Goal: Task Accomplishment & Management: Complete application form

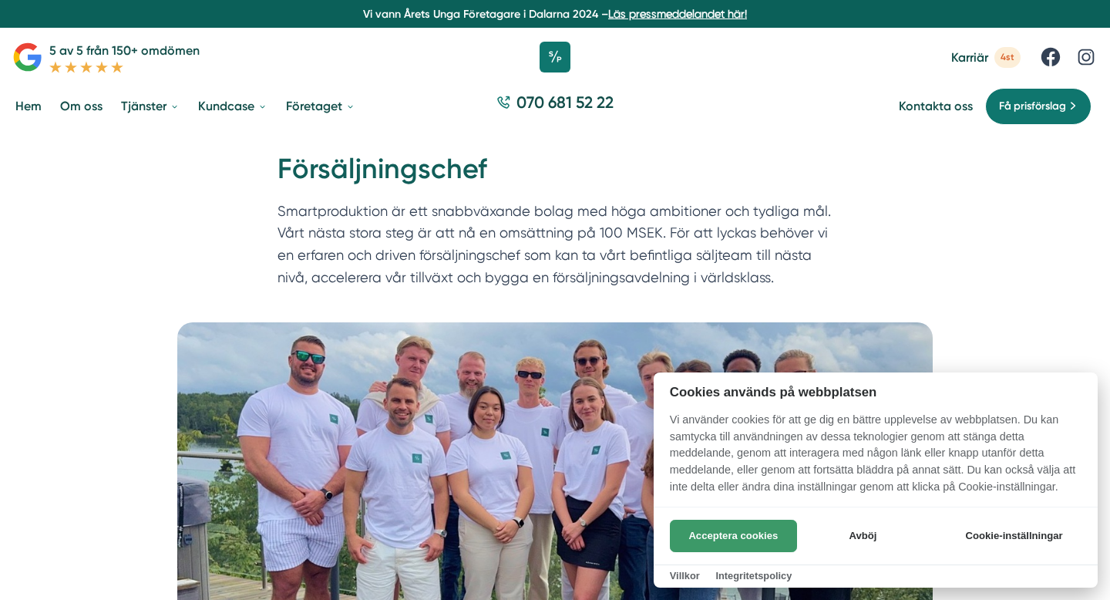
click at [756, 539] on button "Acceptera cookies" at bounding box center [733, 535] width 127 height 32
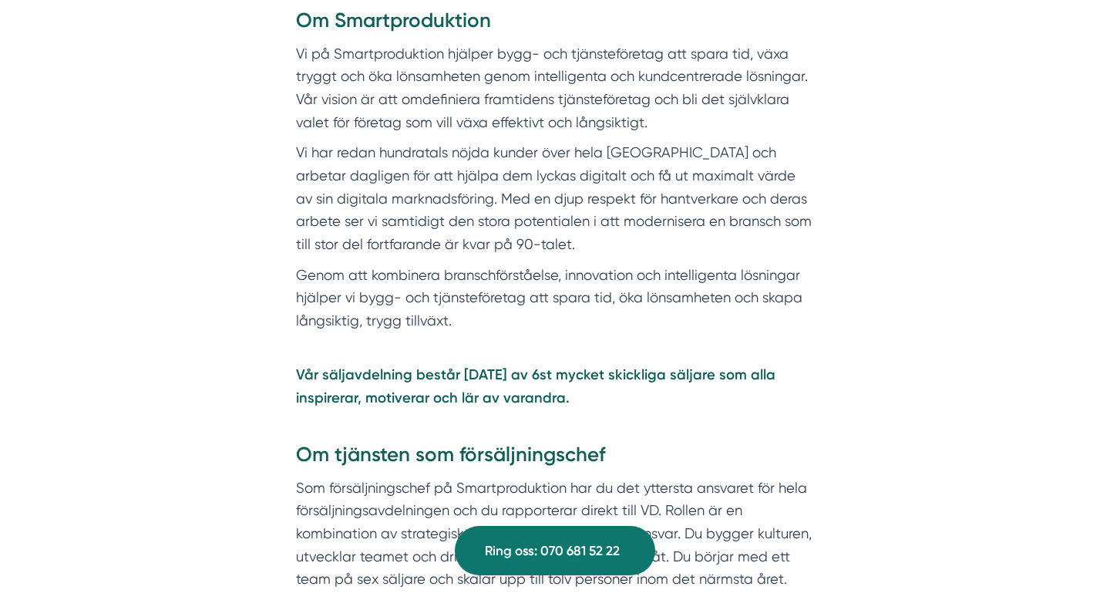
scroll to position [696, 0]
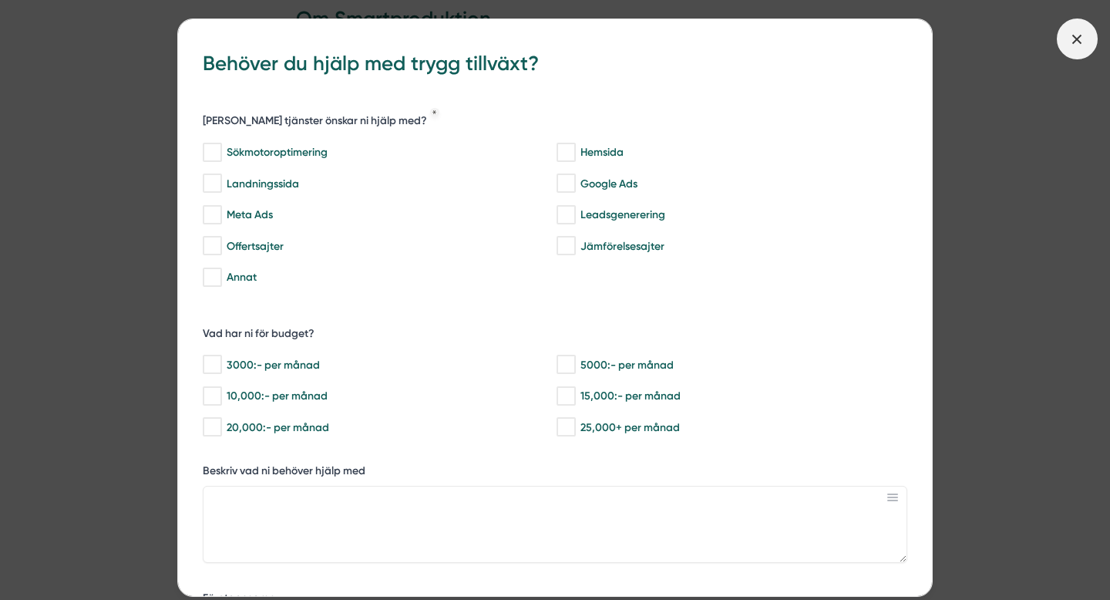
click at [1080, 40] on icon at bounding box center [1076, 39] width 17 height 17
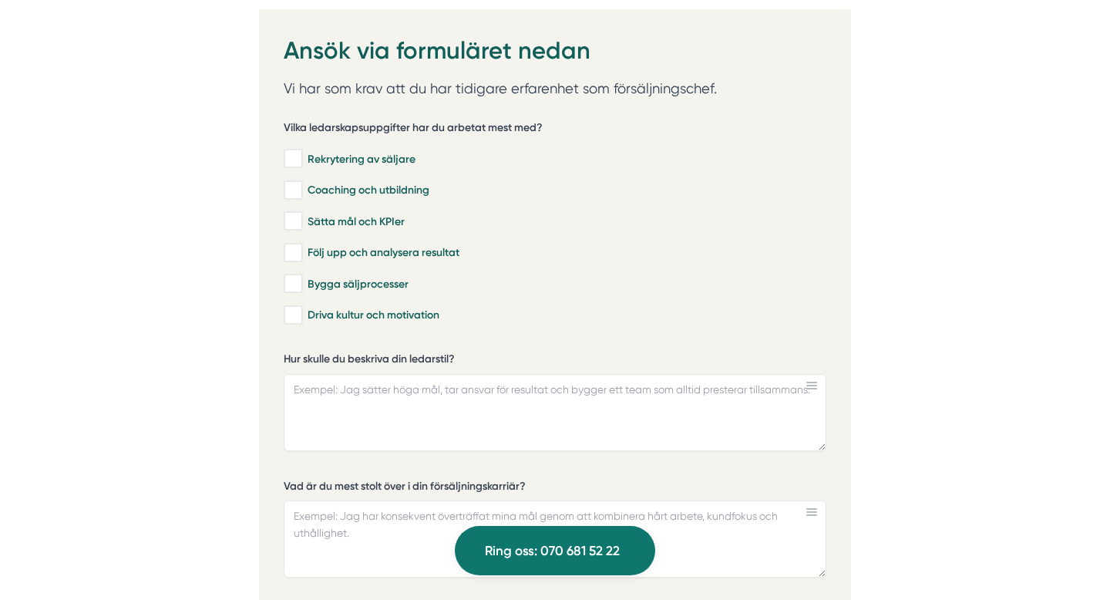
scroll to position [4343, 0]
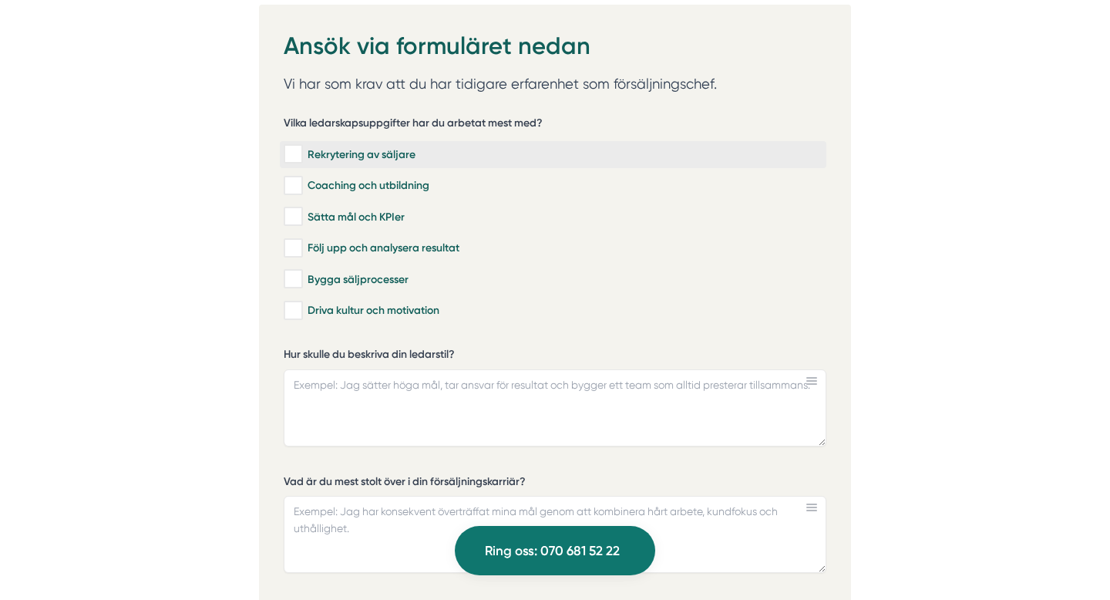
click at [299, 149] on input "Rekrytering av säljare" at bounding box center [293, 153] width 18 height 15
checkbox input "true"
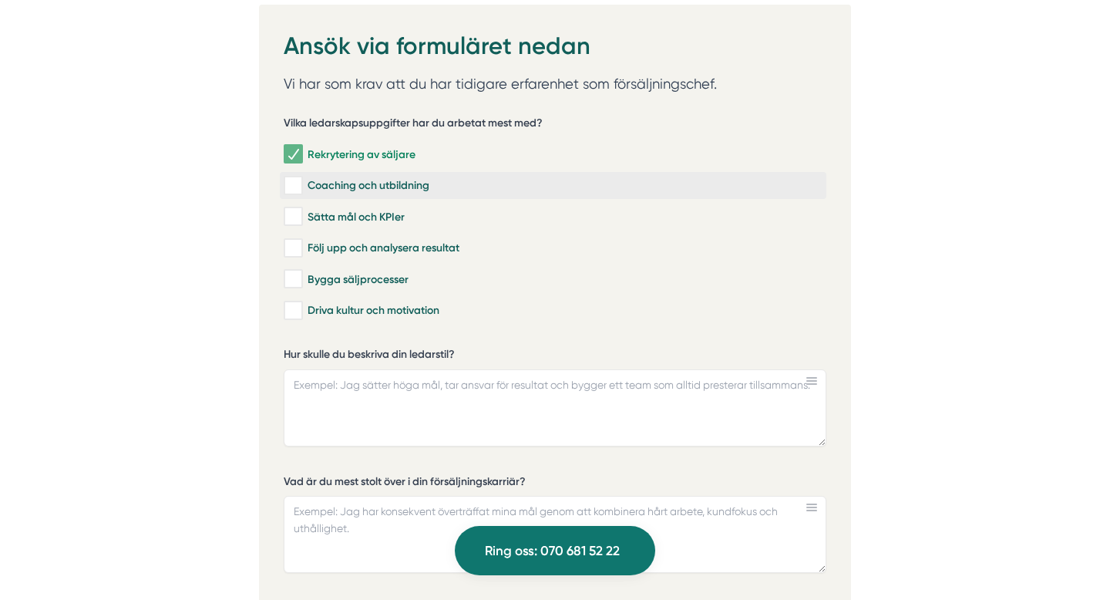
click at [297, 178] on input "Coaching och utbildning" at bounding box center [293, 185] width 18 height 15
checkbox input "true"
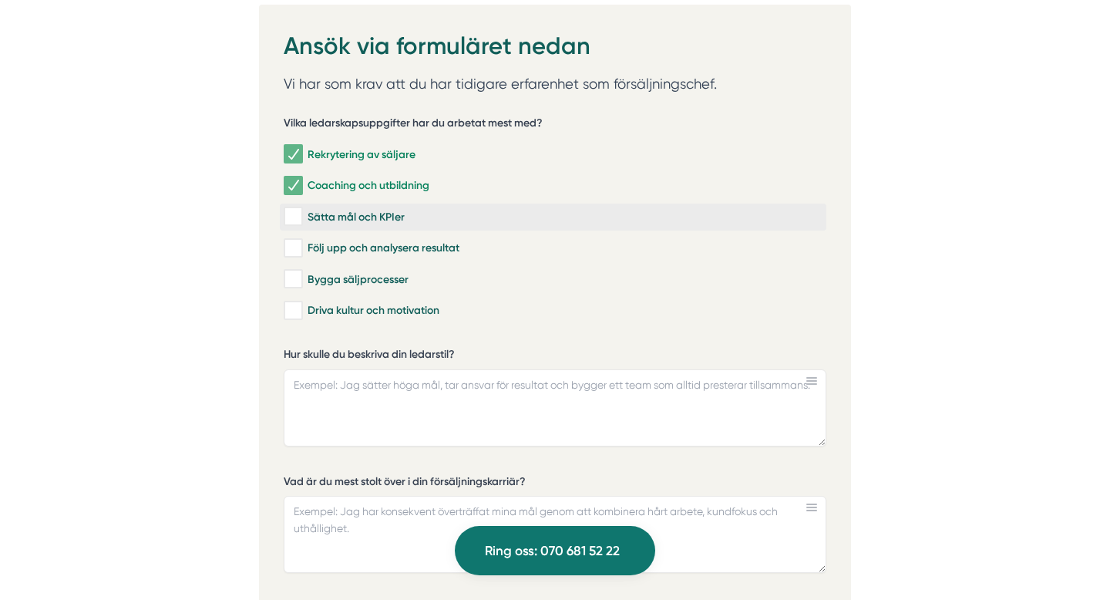
click at [294, 211] on input "Sätta mål och KPIer" at bounding box center [293, 216] width 18 height 15
checkbox input "true"
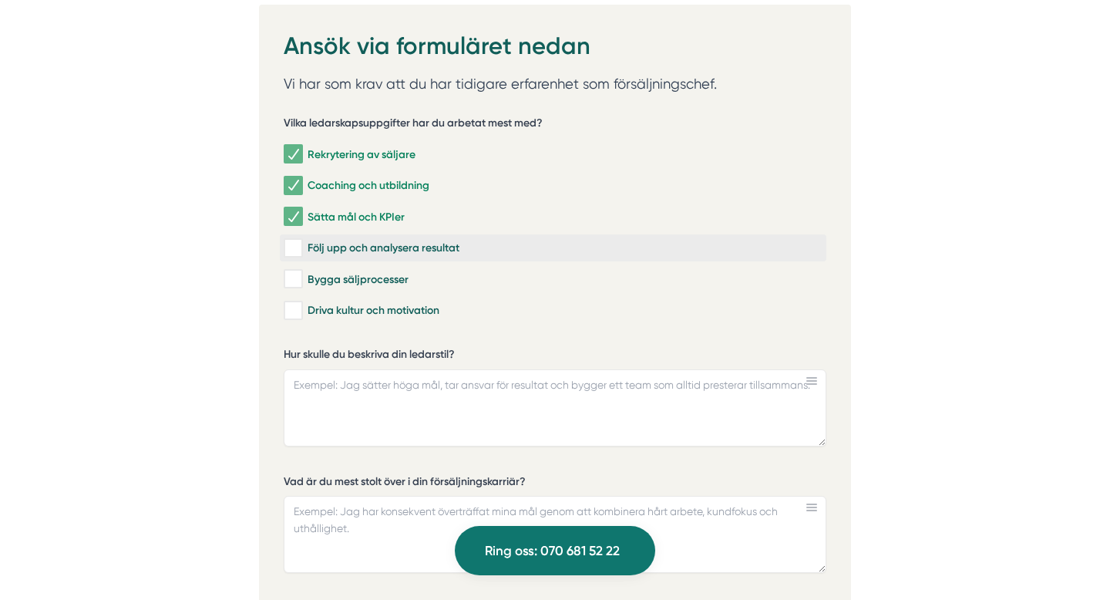
click at [297, 244] on input "Följ upp och analysera resultat" at bounding box center [293, 247] width 18 height 15
checkbox input "true"
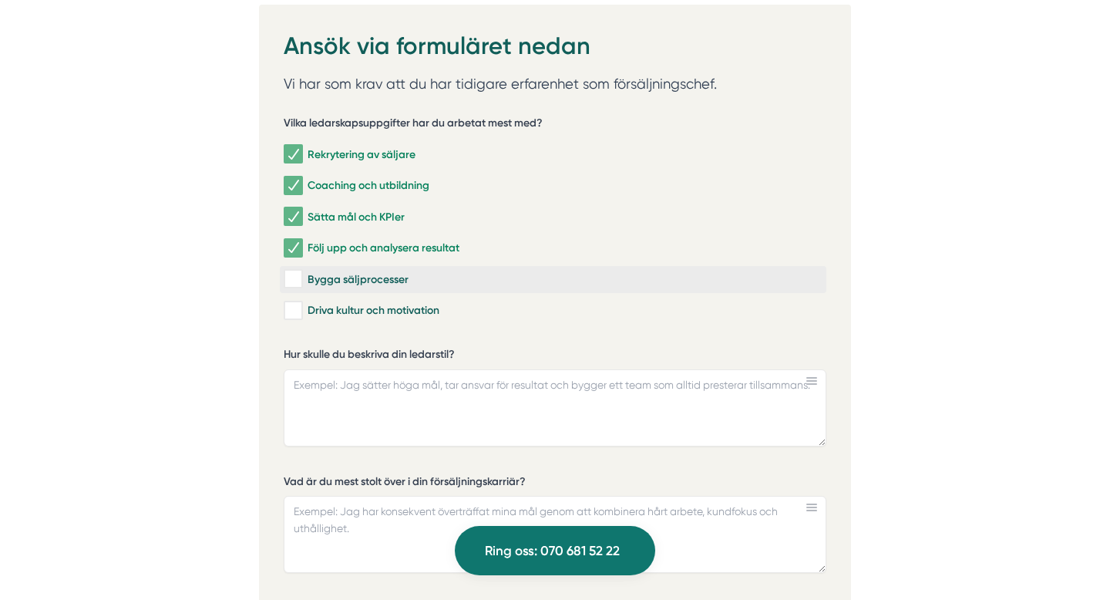
click at [294, 274] on input "Bygga säljprocesser" at bounding box center [293, 278] width 18 height 15
checkbox input "true"
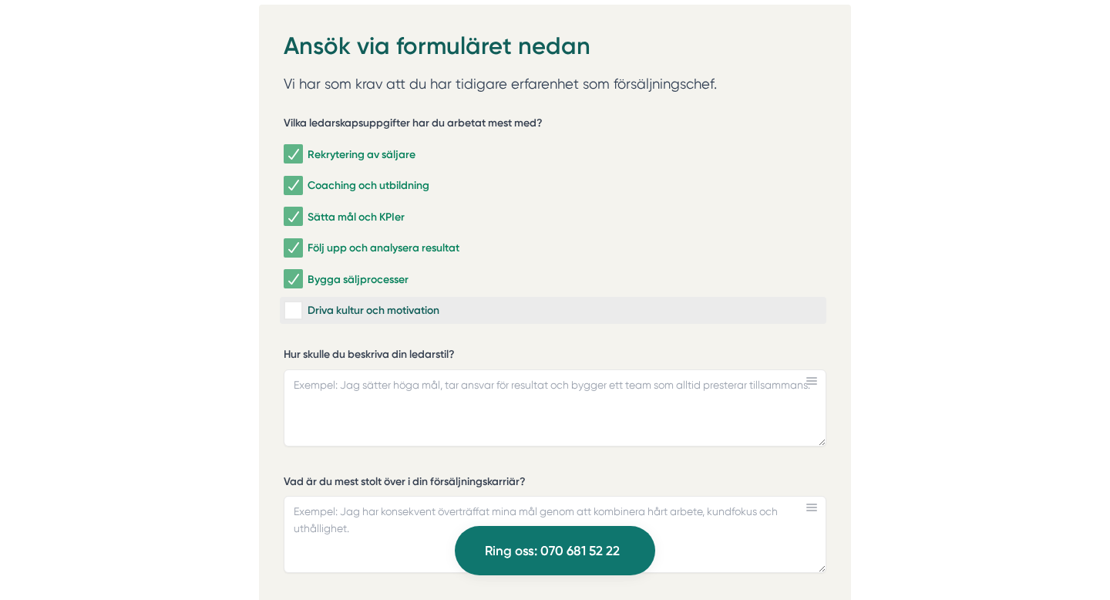
click at [295, 304] on input "Driva kultur och motivation" at bounding box center [293, 310] width 18 height 15
checkbox input "true"
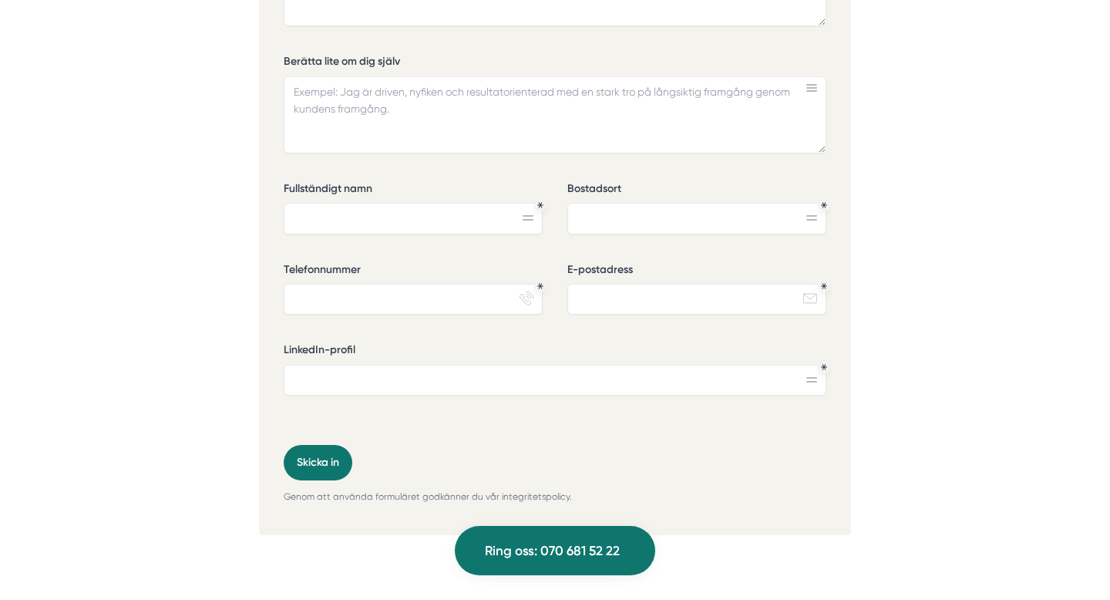
scroll to position [4883, 0]
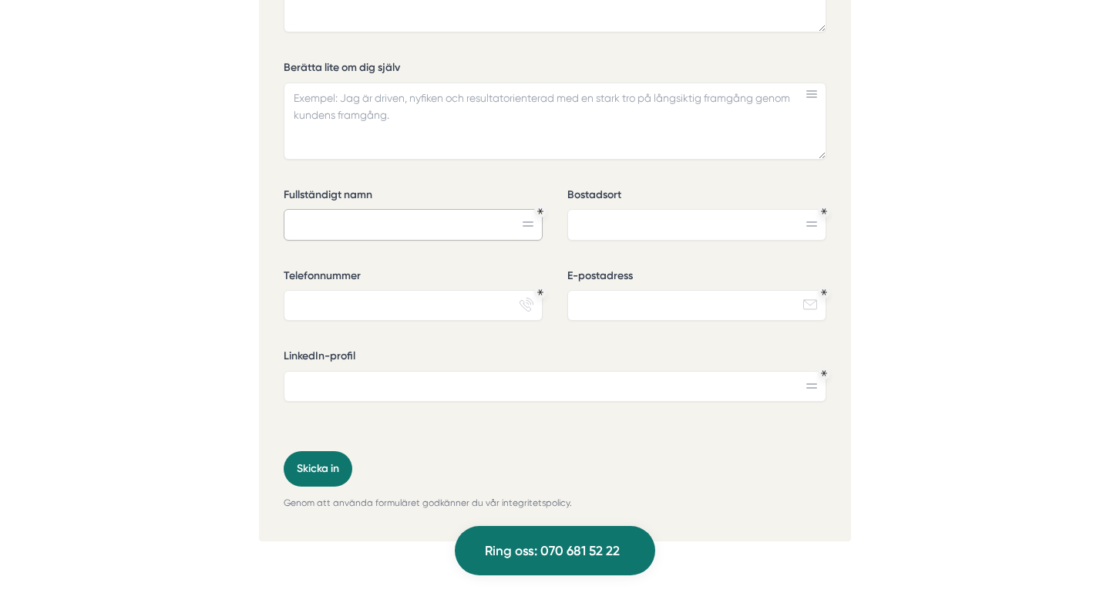
click at [356, 224] on input "Fullständigt namn" at bounding box center [413, 224] width 259 height 31
type input "Carl Appelgren"
type input "Stockholm"
type input "0708-314621"
type input "carl.appelgren@gmail.com"
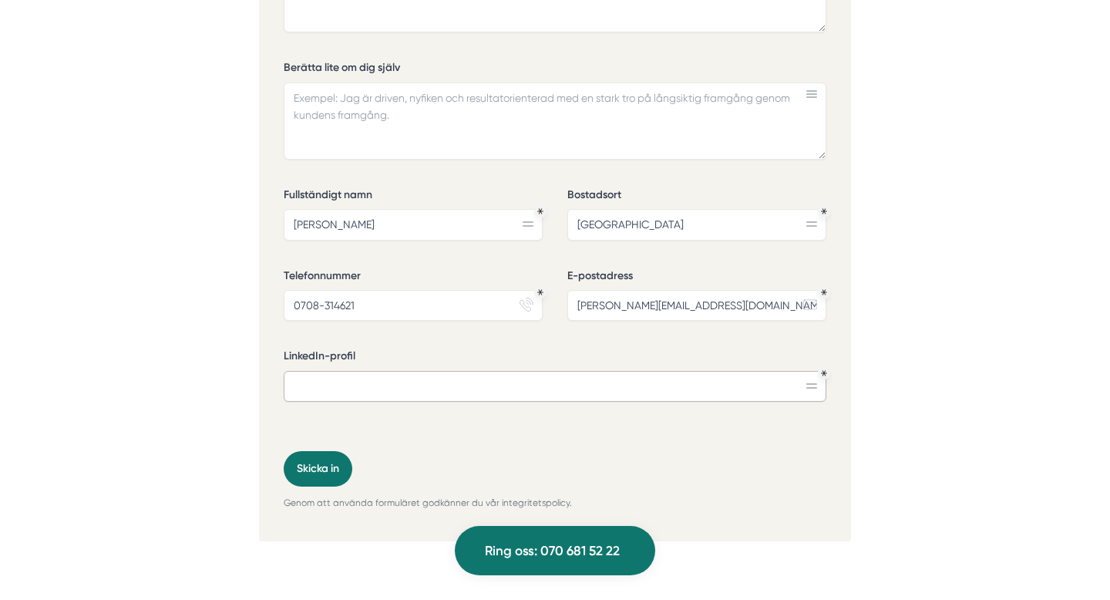
click at [324, 378] on input "LinkedIn-profil" at bounding box center [555, 386] width 543 height 31
click at [375, 378] on input "LinkedIn-profil" at bounding box center [555, 386] width 543 height 31
paste input "https://www.linkedin.com/in/carlappelgren/"
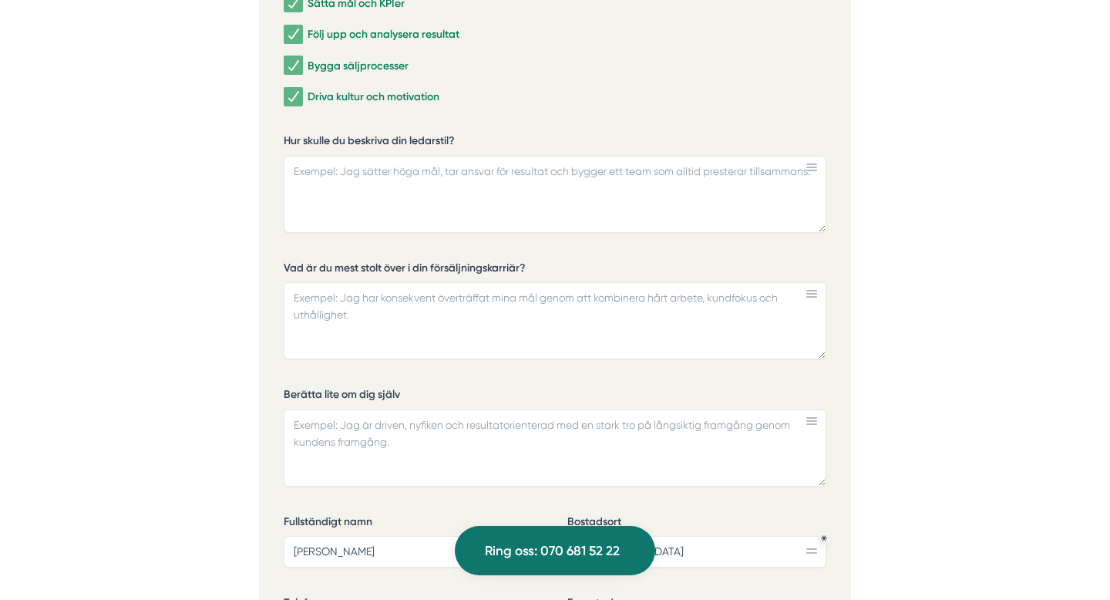
scroll to position [4554, 0]
type input "https://www.linkedin.com/in/carlappelgren/"
click at [597, 184] on textarea "Hur skulle du beskriva din ledarstil?" at bounding box center [555, 196] width 543 height 77
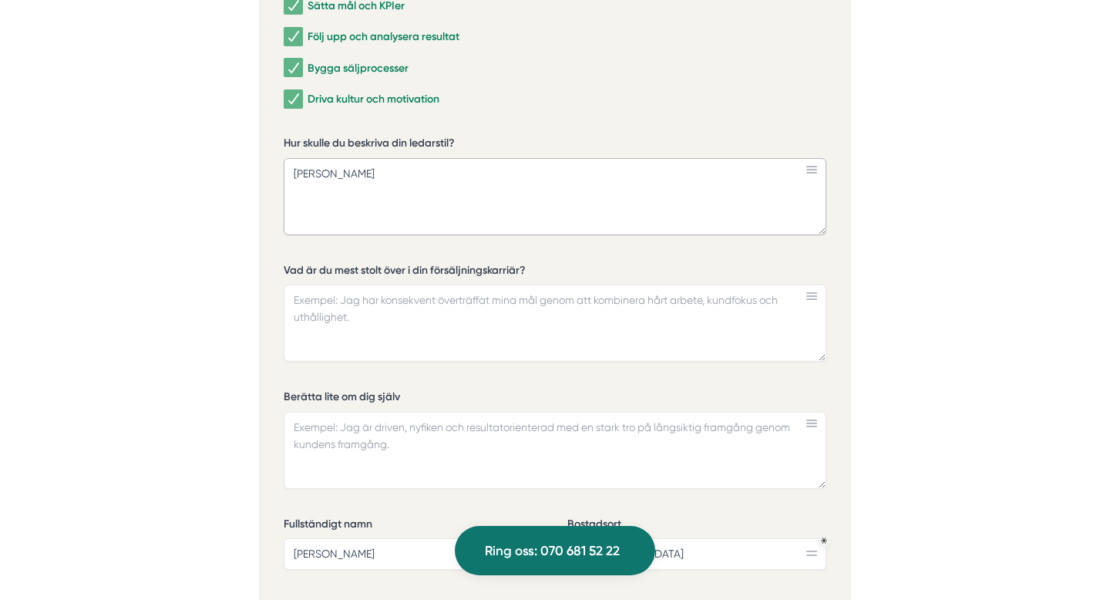
type textarea "J"
click at [355, 168] on textarea "Hur skulle du beskriva din ledarstil?" at bounding box center [555, 196] width 543 height 77
paste textarea "Skicklig på att leda tvärfunktionella team, hantera P&L, och genomföra strategi…"
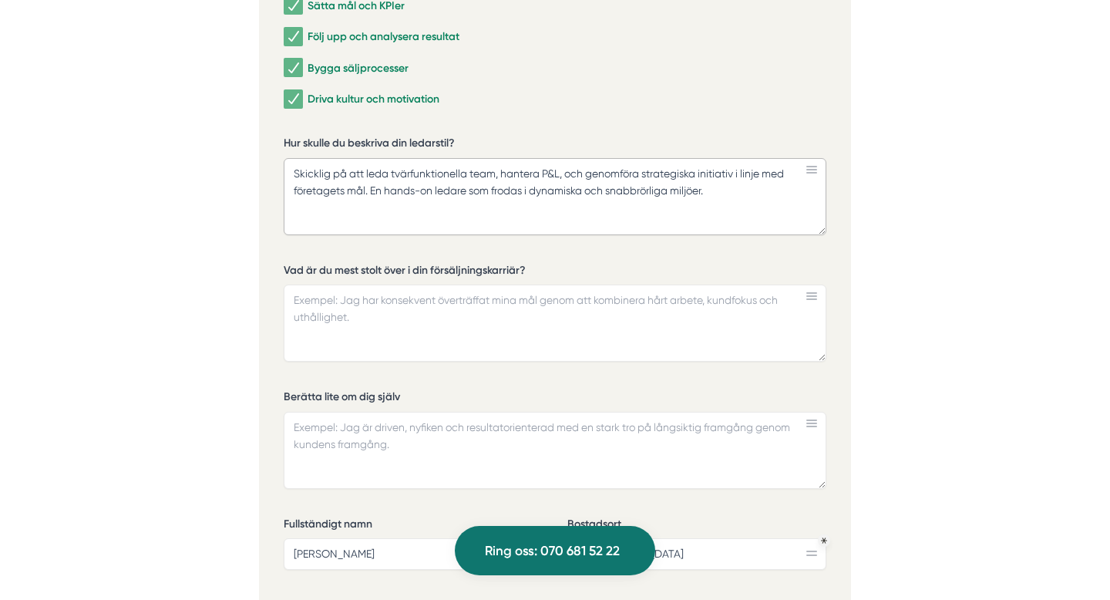
click at [729, 184] on textarea "Skicklig på att leda tvärfunktionella team, hantera P&L, och genomföra strategi…" at bounding box center [555, 196] width 543 height 77
type textarea "Skicklig på att leda tvärfunktionella team, hantera P&L, och genomföra strategi…"
click at [348, 425] on textarea "Berätta lite om dig själv" at bounding box center [555, 450] width 543 height 77
paste textarea "Min karriär har präglats av nyfikenhet och en stark vilja att förstå helheten i…"
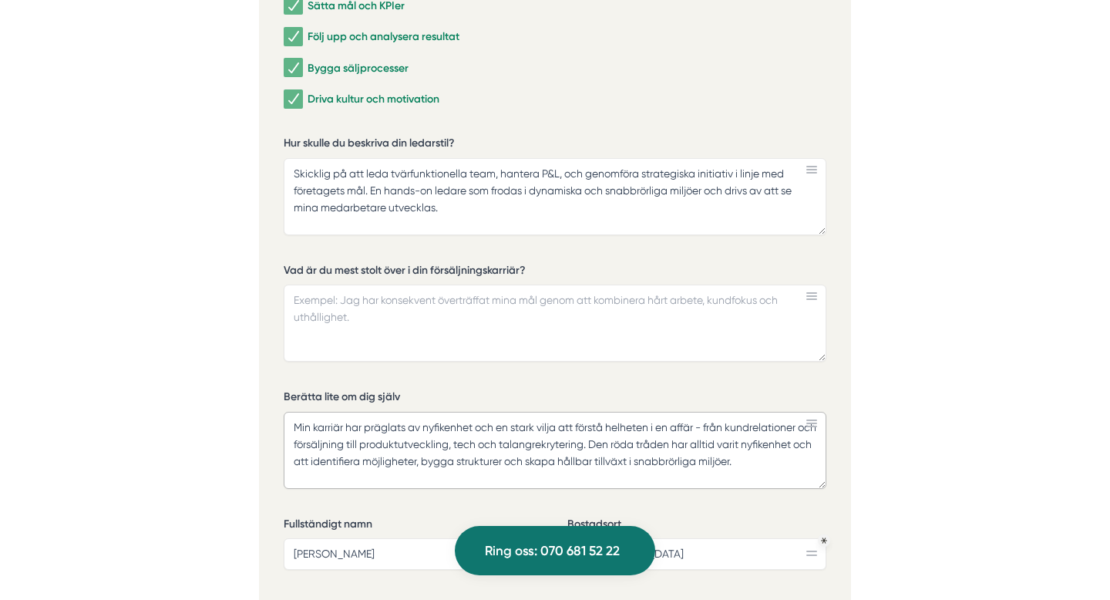
click at [816, 458] on textarea "Min karriär har präglats av nyfikenhet och en stark vilja att förstå helheten i…" at bounding box center [555, 450] width 543 height 77
type textarea "Min karriär har präglats av nyfikenhet och en stark vilja att förstå helheten i…"
click at [399, 468] on textarea "Min karriär har präglats av nyfikenhet och en stark vilja att förstå helheten i…" at bounding box center [555, 450] width 543 height 77
drag, startPoint x: 399, startPoint y: 468, endPoint x: 299, endPoint y: 421, distance: 110.7
click at [299, 421] on textarea "Min karriär har präglats av nyfikenhet och en stark vilja att förstå helheten i…" at bounding box center [555, 450] width 543 height 77
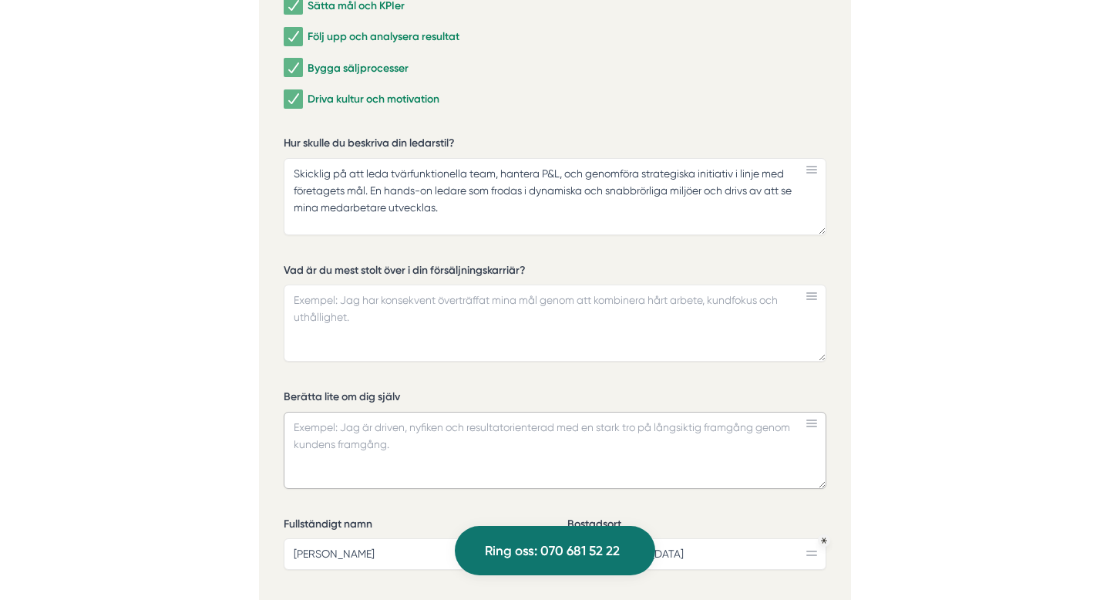
paste textarea "Min karriär har präglats av nyfikenhet och en stark vilja att förstå helheten i…"
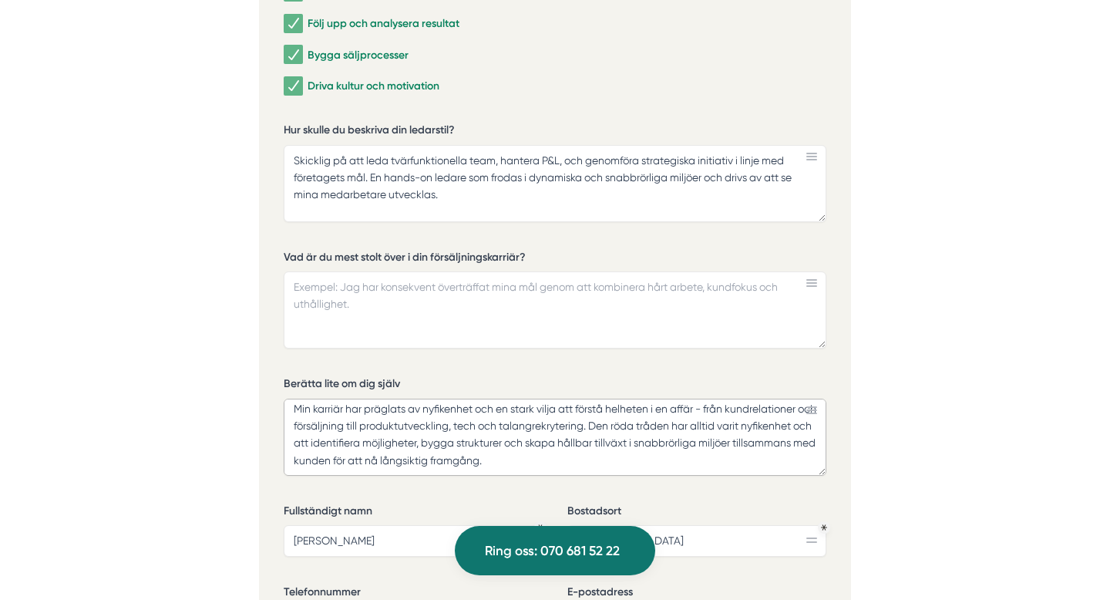
scroll to position [4566, 0]
type textarea "Min karriär har präglats av nyfikenhet och en stark vilja att förstå helheten i…"
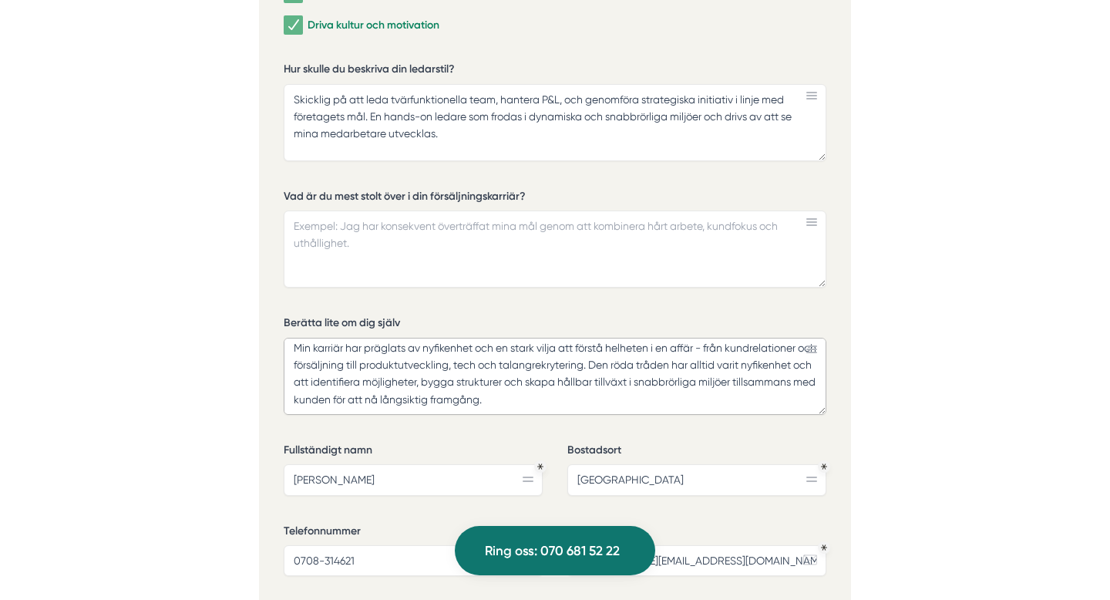
scroll to position [4630, 0]
click at [344, 224] on textarea "Vad är du mest stolt över i din försäljningskarriär?" at bounding box center [555, 247] width 543 height 77
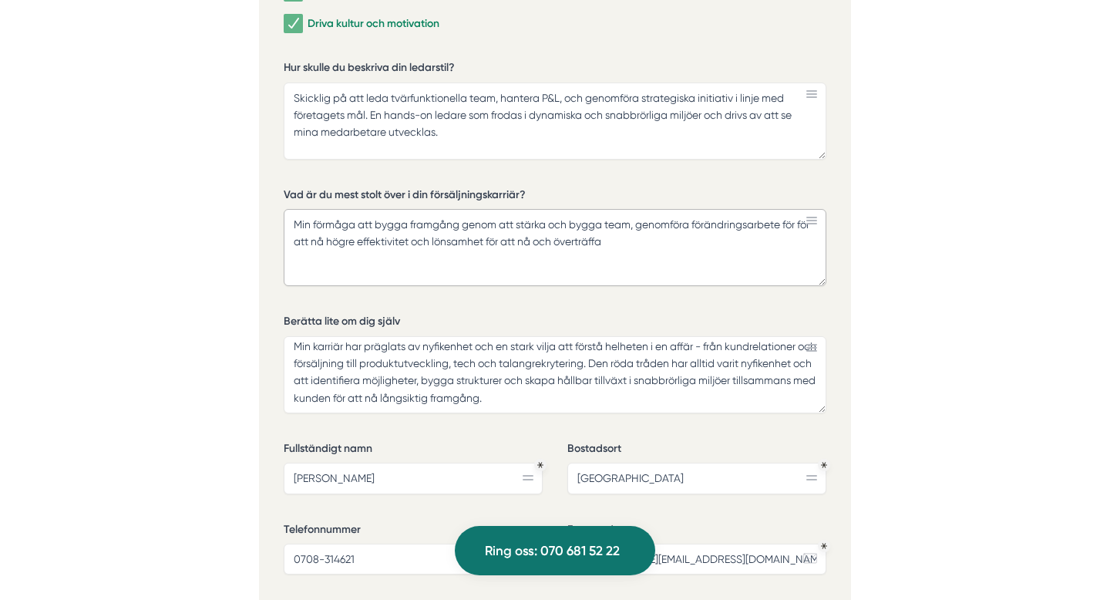
type textarea "Min förmåga att bygga framgång genom att stärka och bygga team, genomföra förän…"
drag, startPoint x: 632, startPoint y: 238, endPoint x: 283, endPoint y: 201, distance: 351.1
click at [283, 201] on div "Ansök via formuläret nedan Vi har som krav att du har tidigare erfarenhet som f…" at bounding box center [555, 256] width 592 height 1077
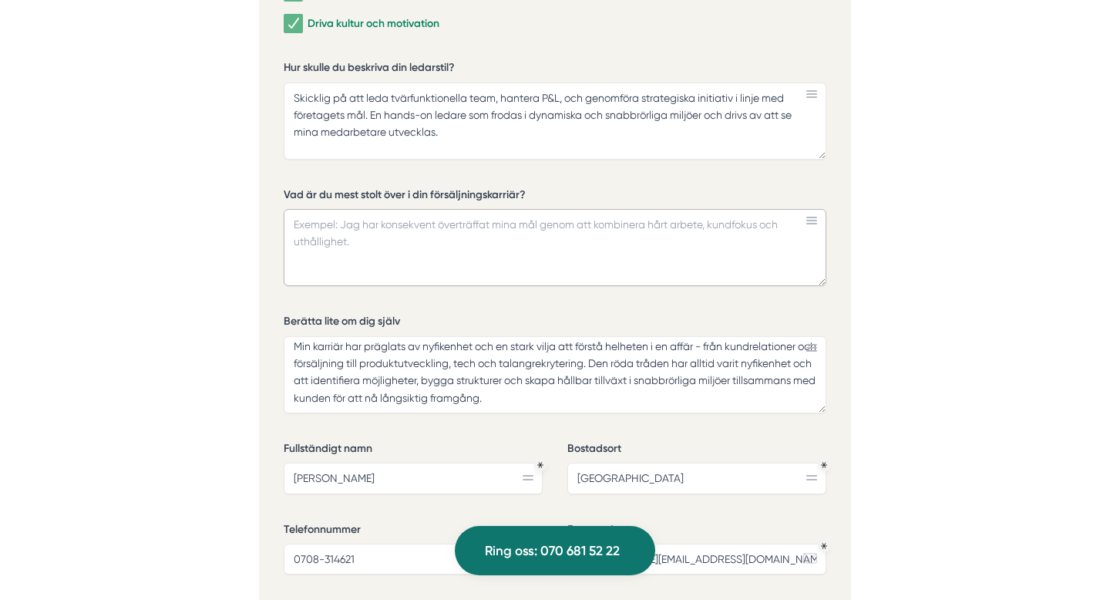
paste textarea "Min förmåga att bygga framgång genom att stärka och bygga team, genomföra förän…"
type textarea "Min förmåga att bygga framgång genom att stärka och bygga team, genomföra förän…"
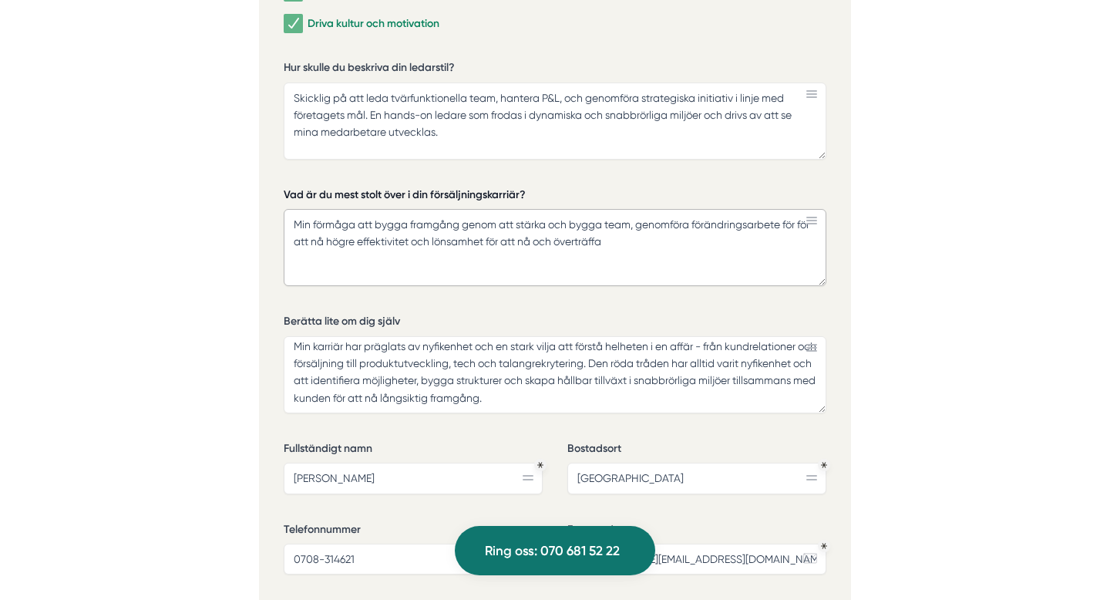
drag, startPoint x: 632, startPoint y: 239, endPoint x: 329, endPoint y: 183, distance: 307.9
click at [329, 187] on div "Vad är du mest stolt över i din försäljningskarriär? Min förmåga att bygga fram…" at bounding box center [555, 236] width 543 height 99
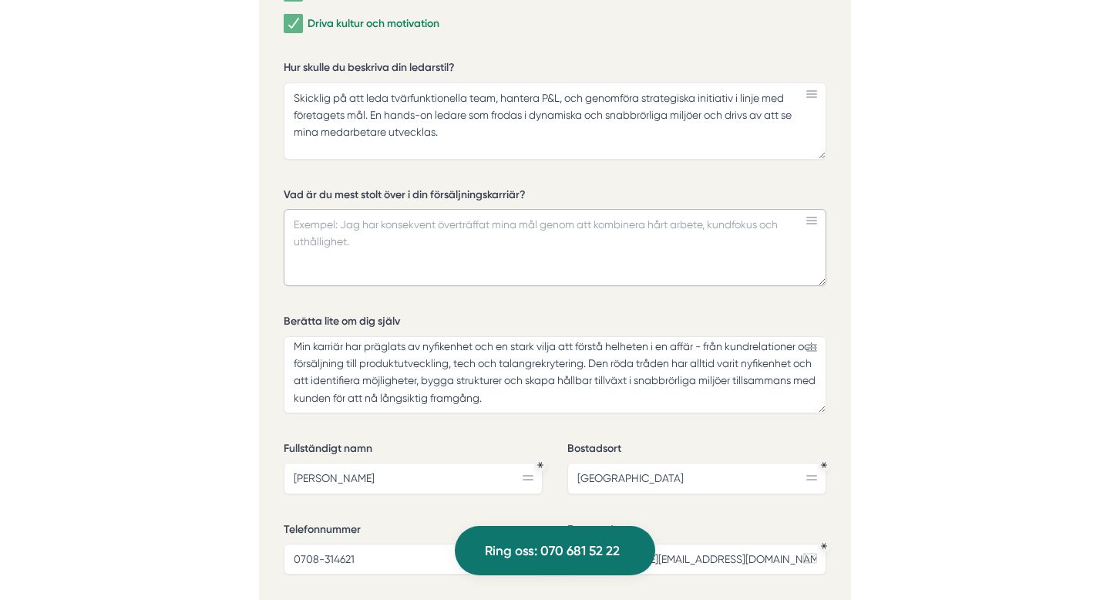
paste textarea "Min förmåga att bygga framgång genom att stärka och bygga team, genomföra förän…"
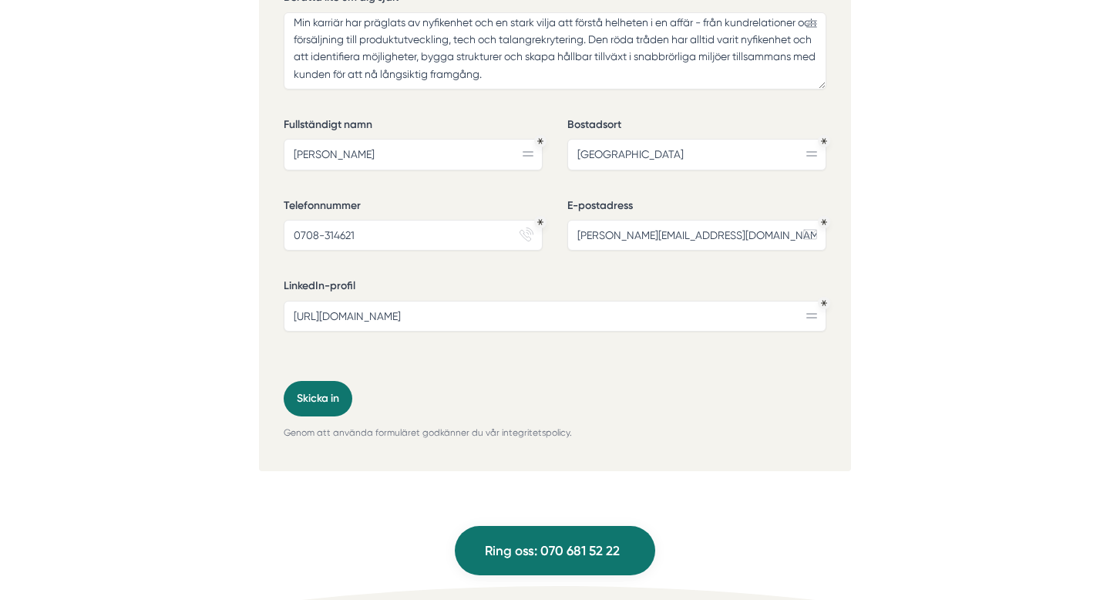
scroll to position [4955, 0]
type textarea "Min förmåga att bygga framgång genom att stärka och bygga team, genomföra förän…"
click at [321, 388] on button "Skicka in" at bounding box center [318, 396] width 69 height 35
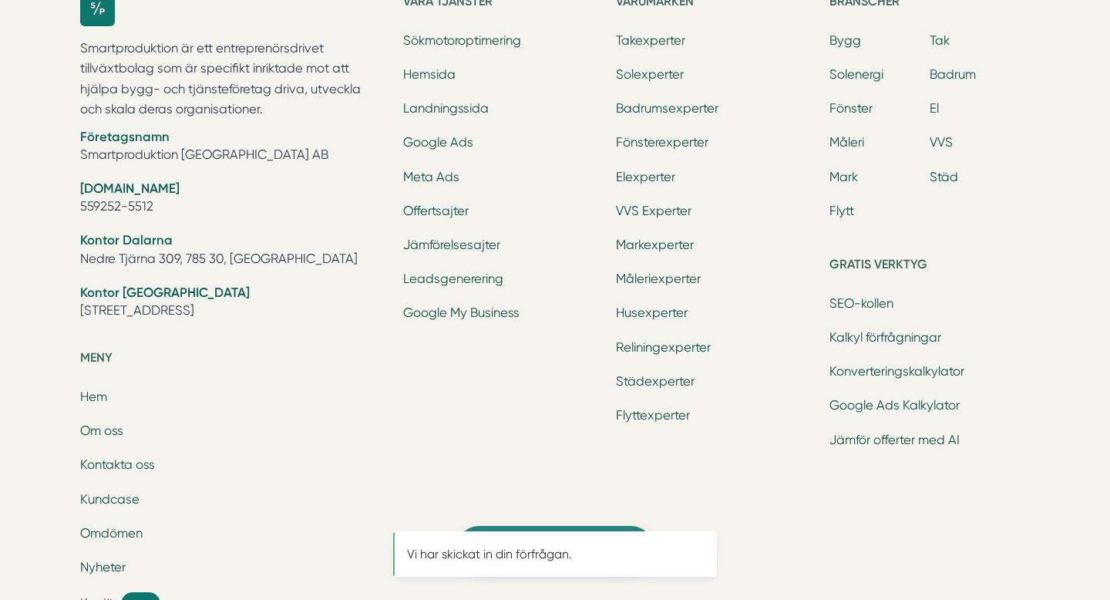
scroll to position [0, 0]
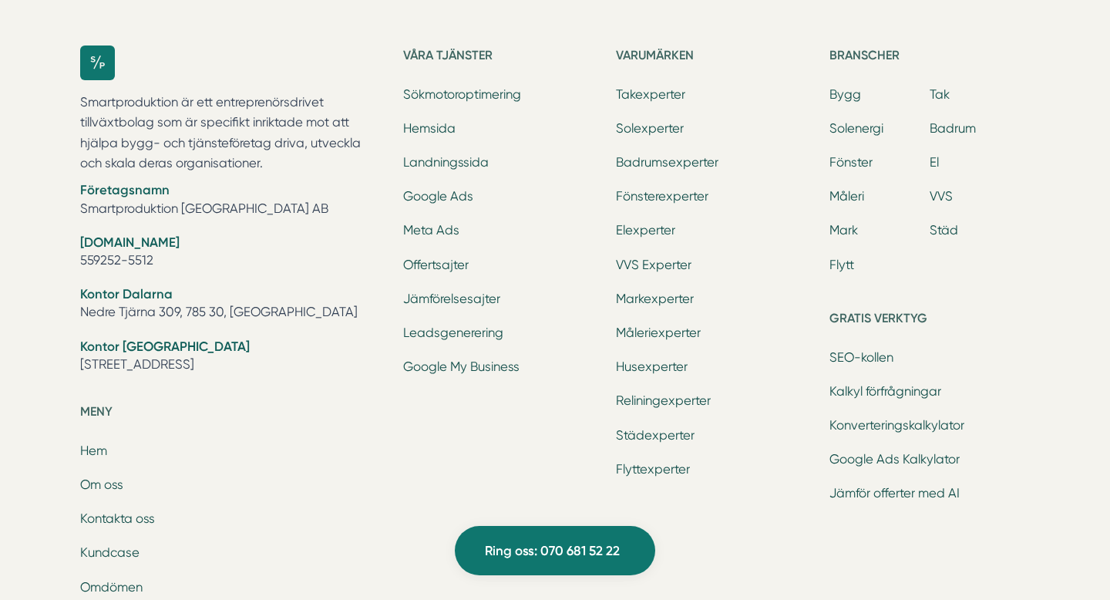
scroll to position [838, 0]
click at [109, 553] on link "Kundcase" at bounding box center [109, 553] width 59 height 15
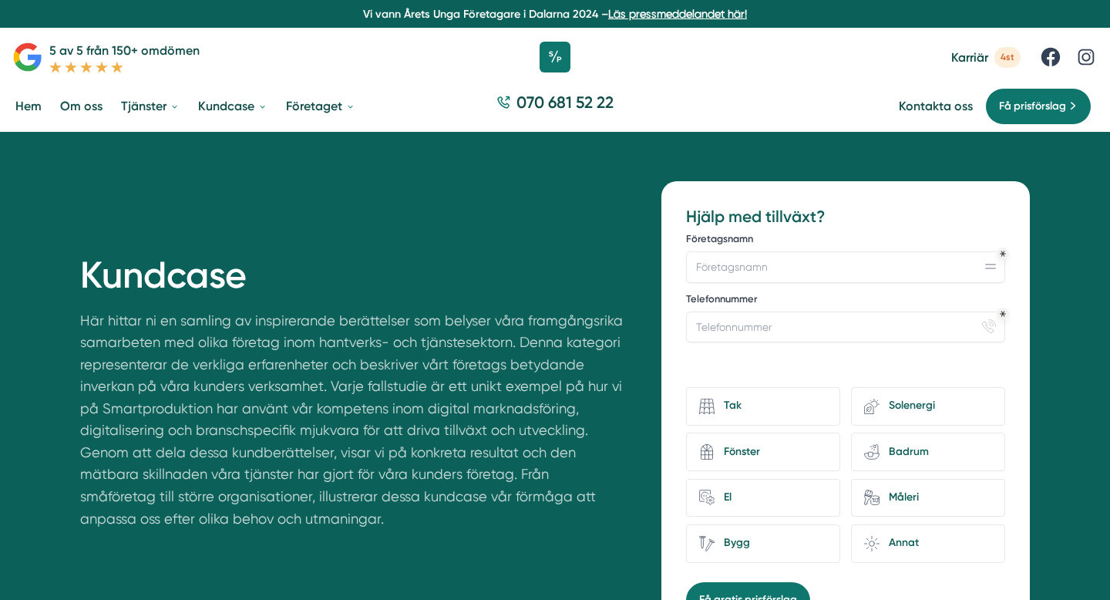
click at [79, 107] on link "Om oss" at bounding box center [81, 105] width 49 height 39
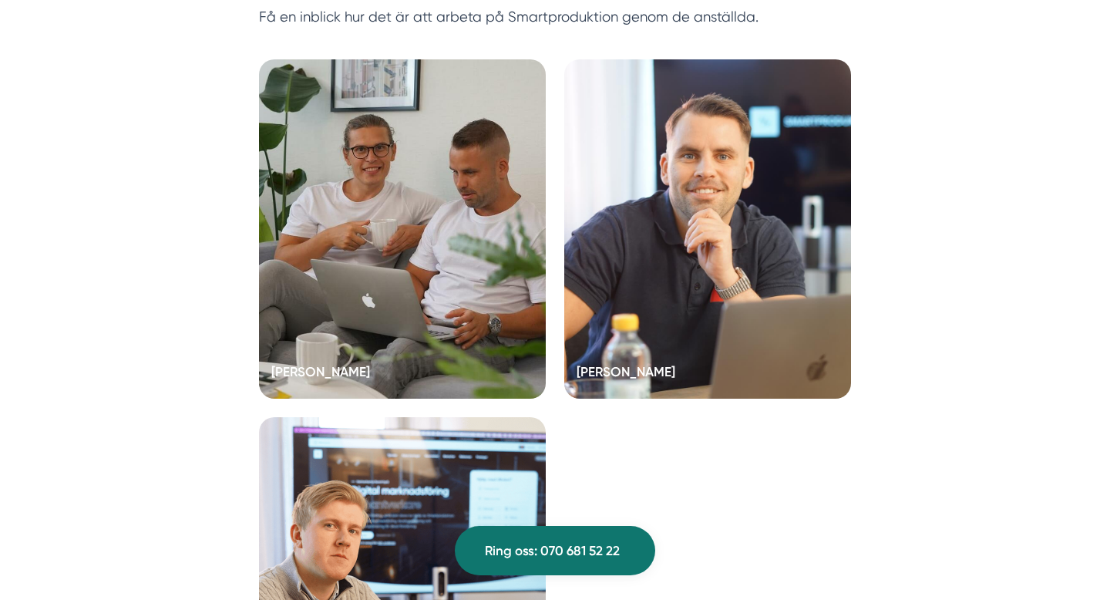
scroll to position [3020, 0]
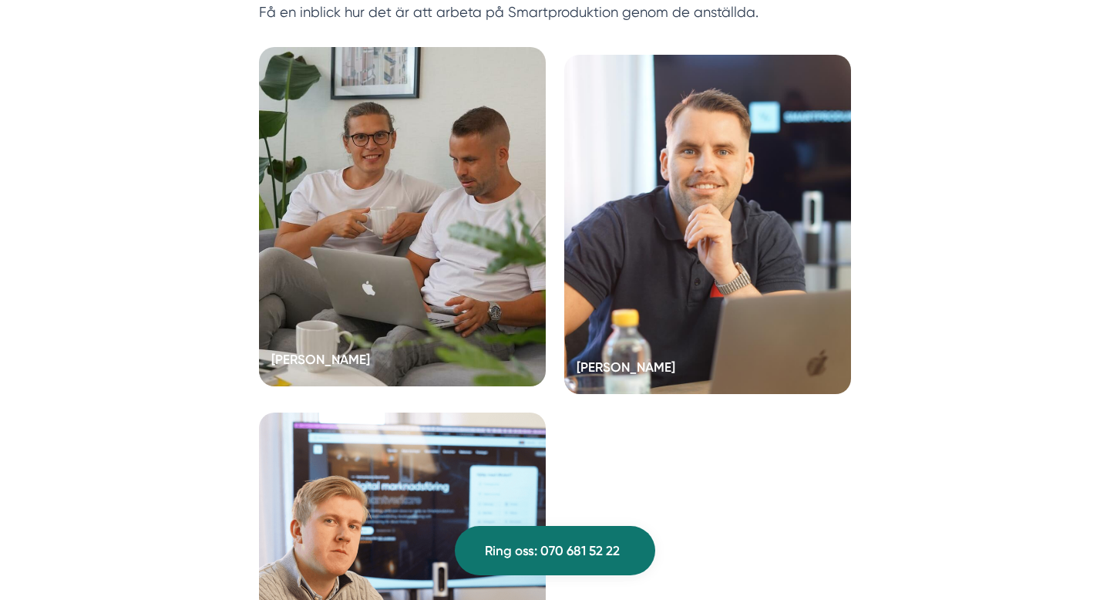
click at [351, 203] on div at bounding box center [402, 216] width 287 height 339
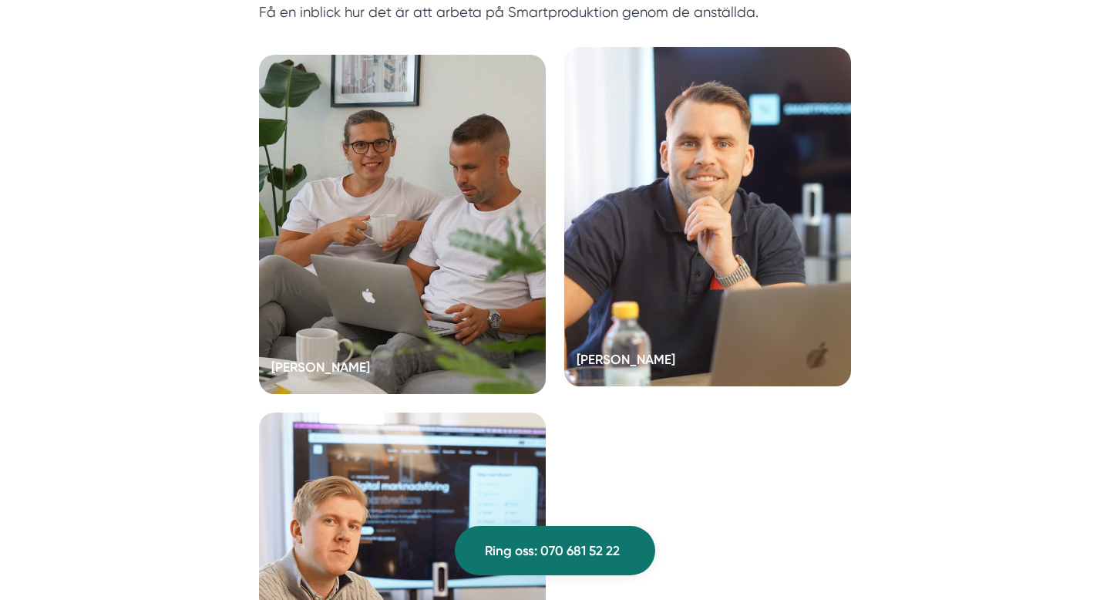
click at [693, 205] on div at bounding box center [707, 216] width 287 height 339
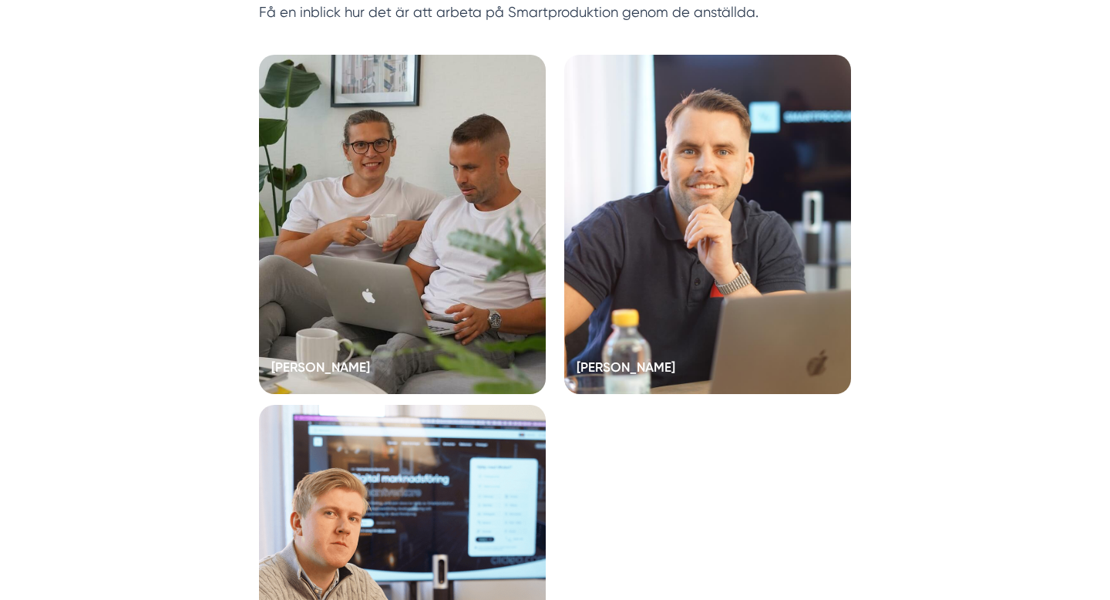
click at [382, 405] on div at bounding box center [402, 574] width 287 height 339
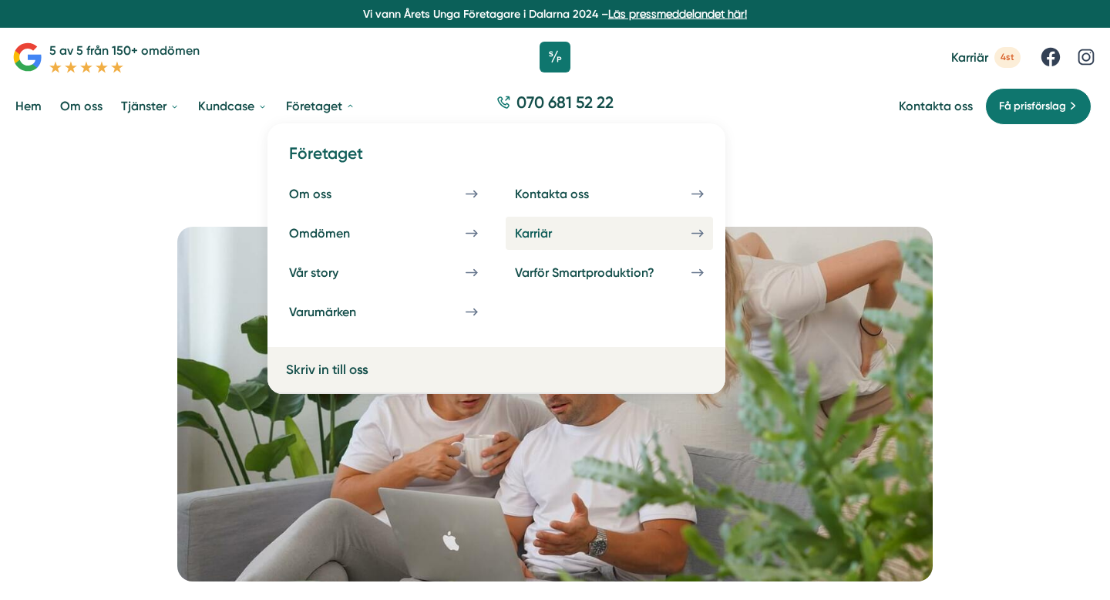
click at [545, 234] on div "Karriär" at bounding box center [552, 233] width 74 height 15
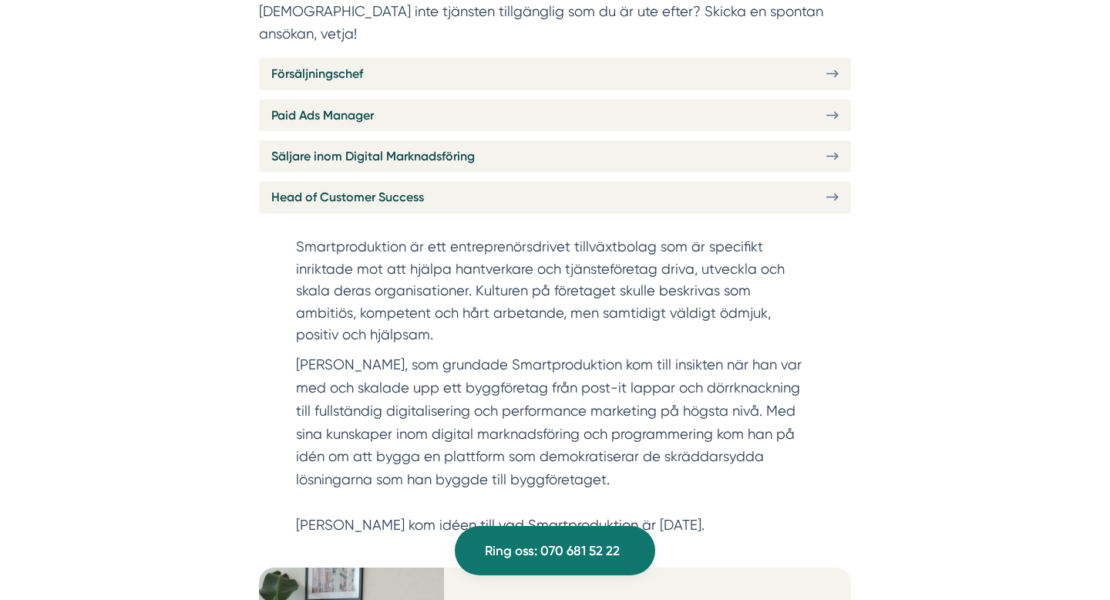
scroll to position [674, 0]
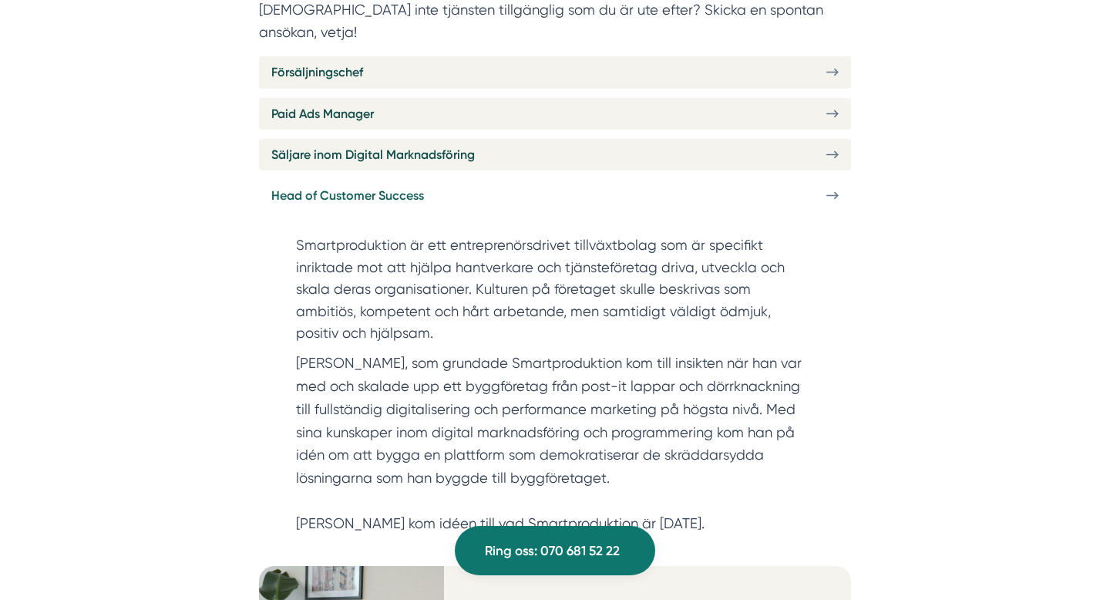
click at [833, 189] on icon at bounding box center [832, 195] width 12 height 13
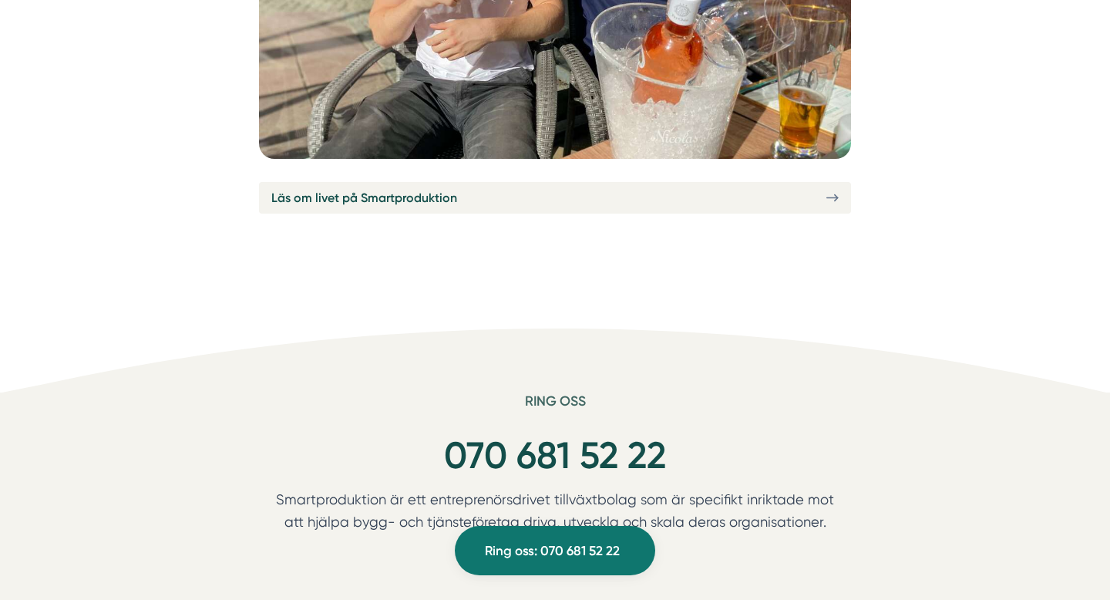
scroll to position [5847, 0]
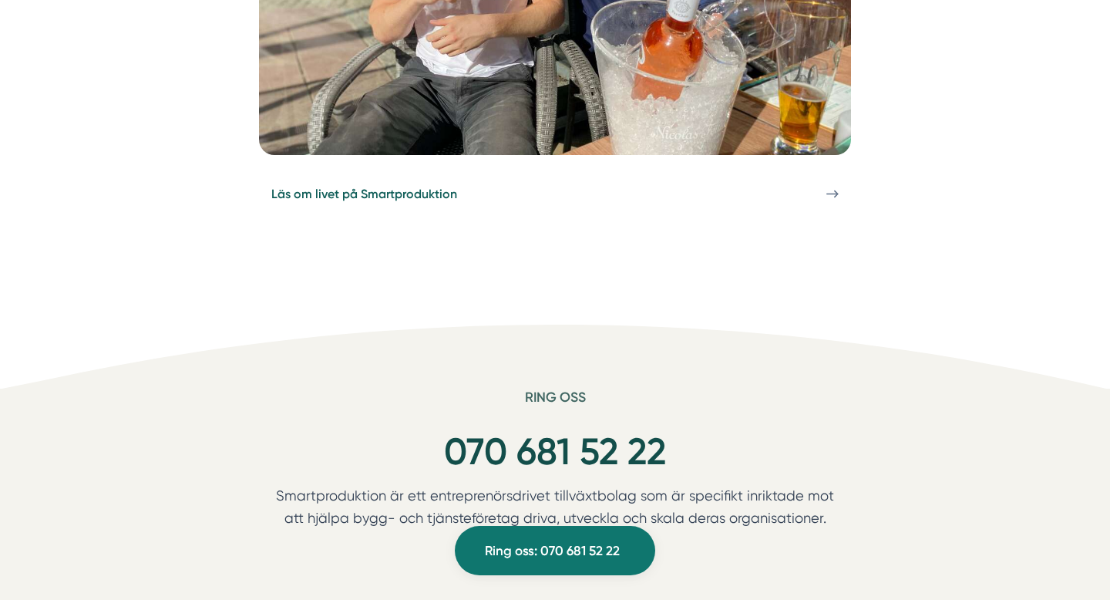
click at [829, 187] on icon at bounding box center [832, 193] width 12 height 13
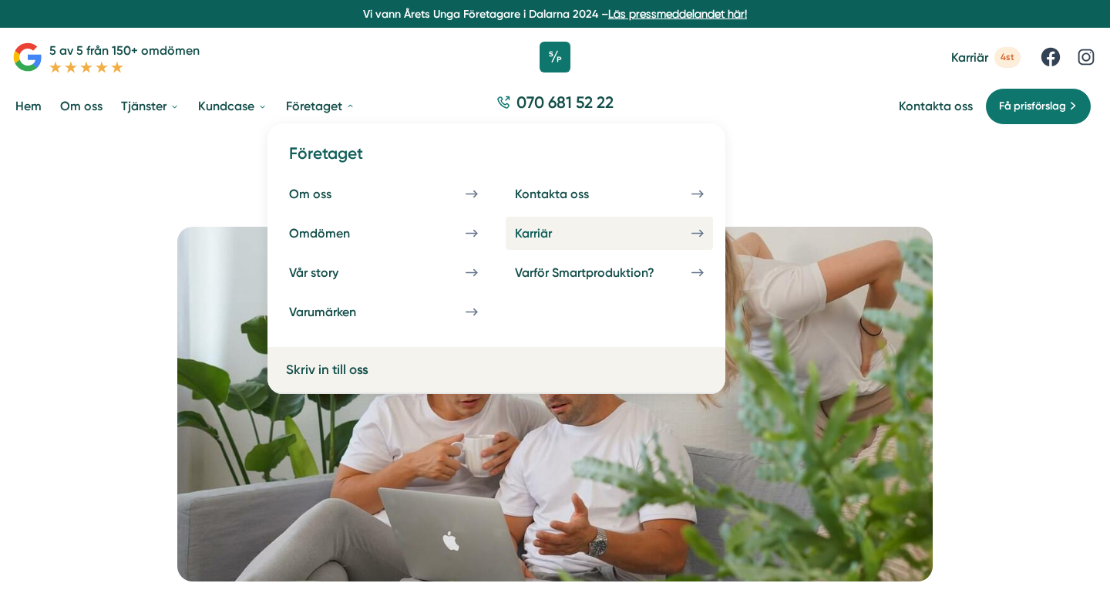
click at [613, 241] on link "Karriär" at bounding box center [609, 233] width 207 height 33
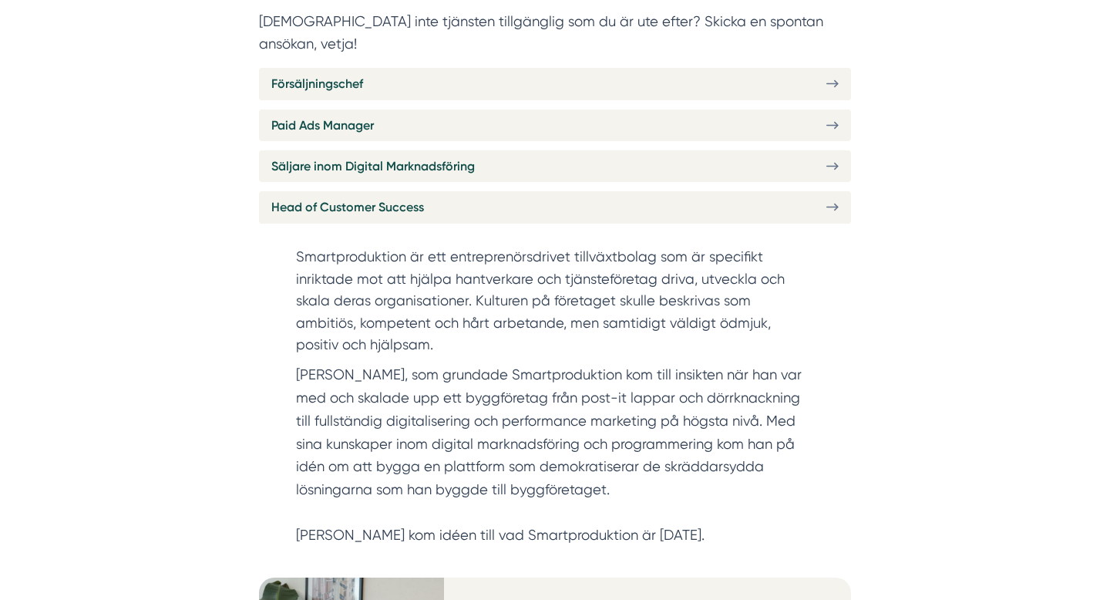
scroll to position [676, 0]
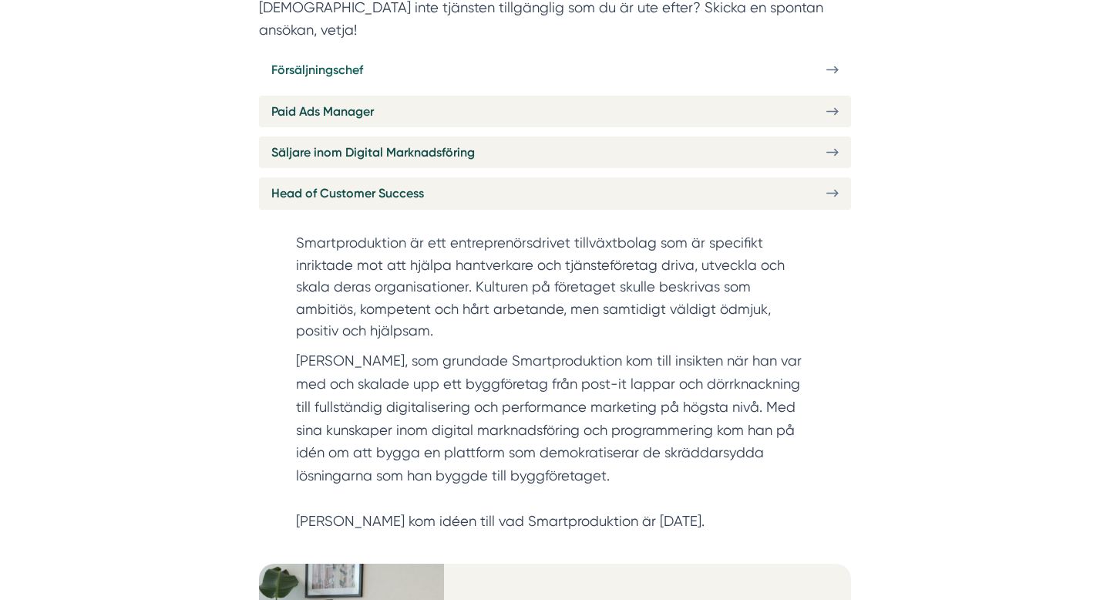
click at [831, 63] on icon at bounding box center [832, 69] width 12 height 13
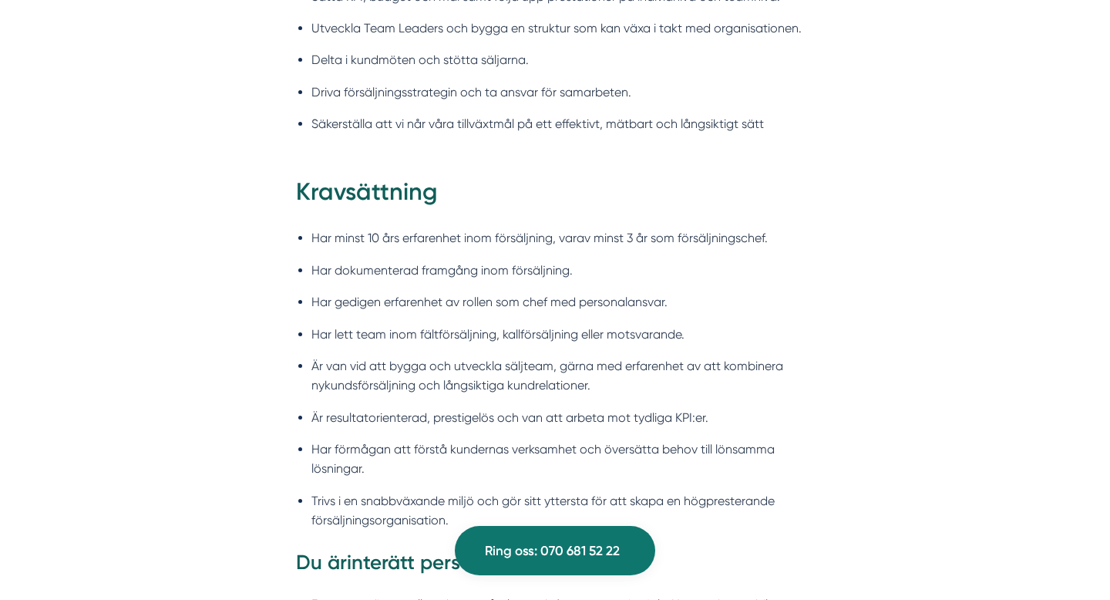
scroll to position [1451, 0]
